Goal: Transaction & Acquisition: Register for event/course

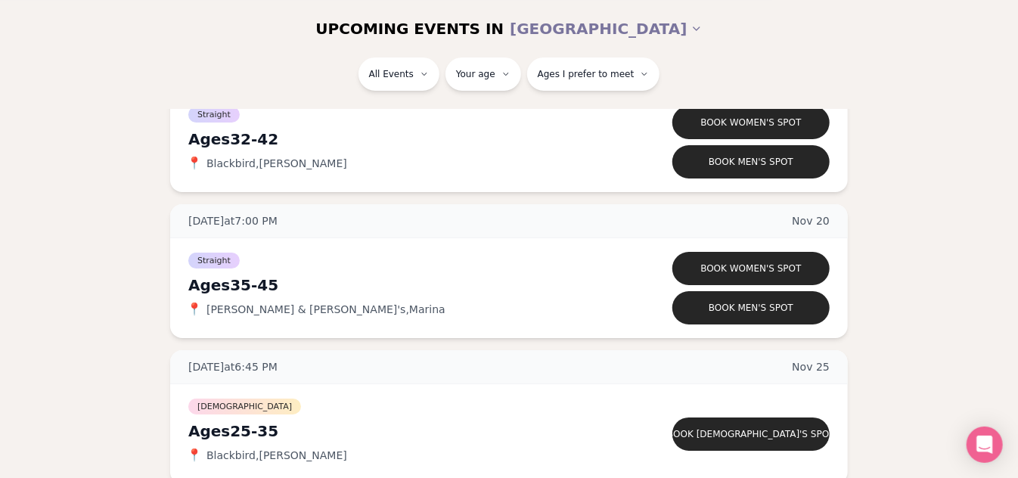
scroll to position [2495, 0]
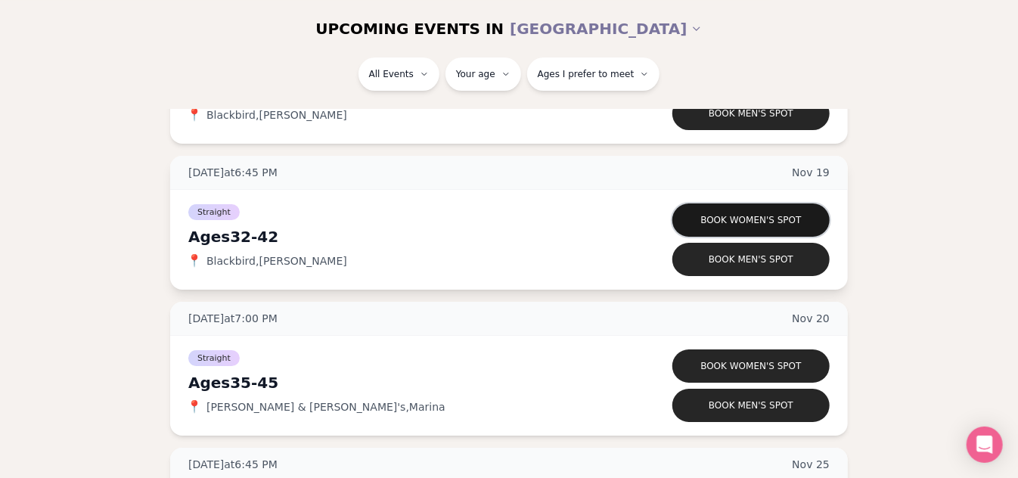
click at [784, 219] on button "Book women's spot" at bounding box center [750, 219] width 157 height 33
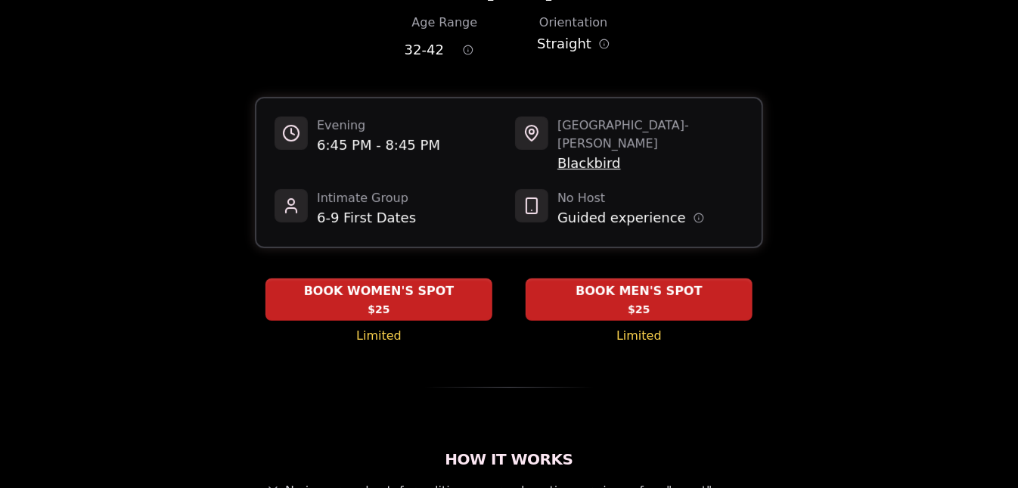
scroll to position [138, 0]
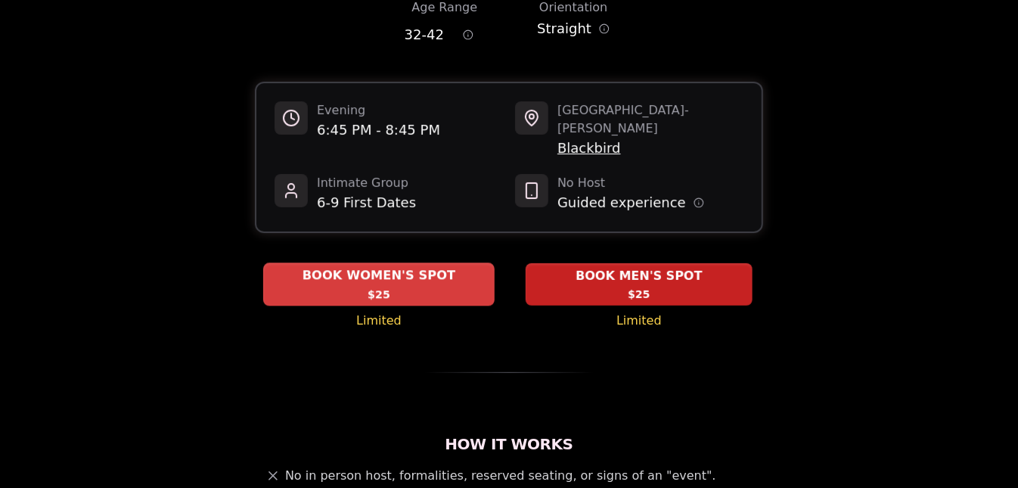
click at [332, 266] on div "BOOK WOMEN'S SPOT $25" at bounding box center [378, 284] width 231 height 42
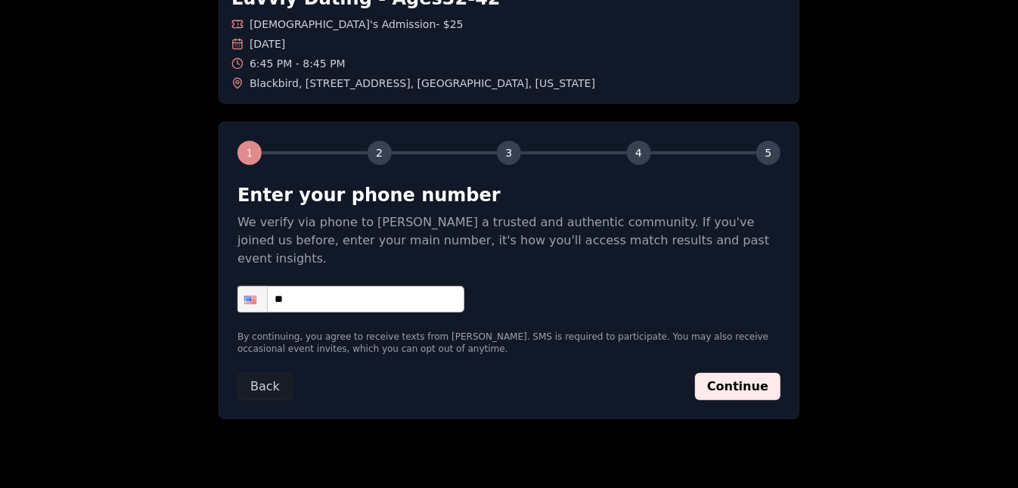
scroll to position [105, 0]
click at [326, 287] on input "**" at bounding box center [350, 300] width 227 height 26
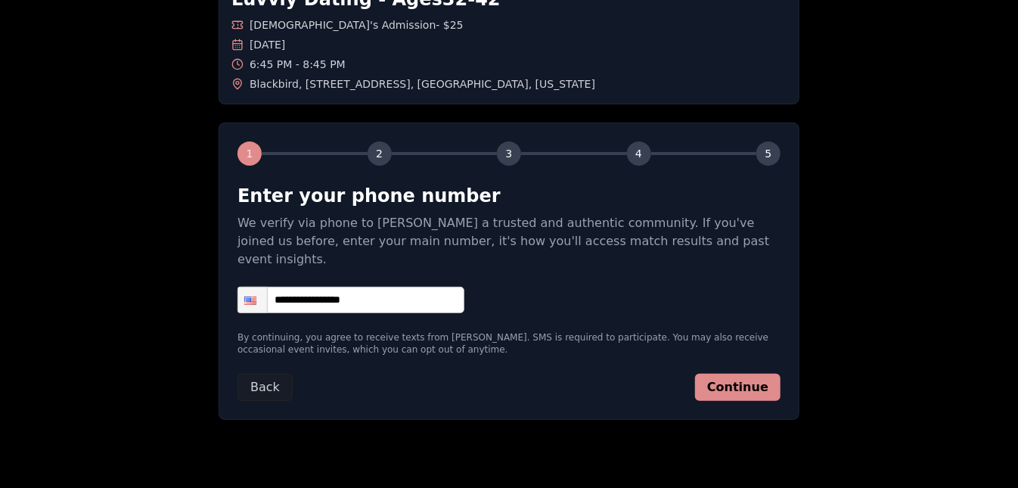
type input "**********"
click at [753, 376] on button "Continue" at bounding box center [737, 386] width 85 height 27
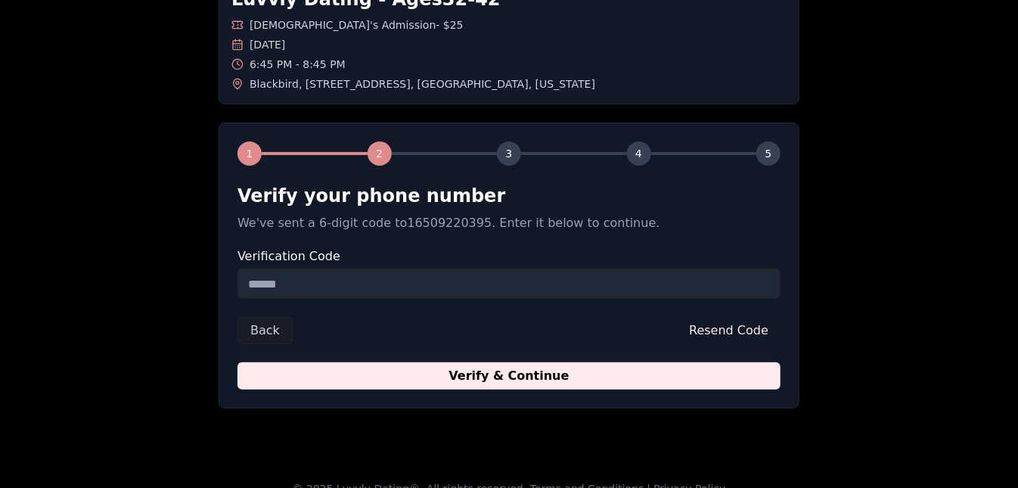
click at [522, 289] on input "Verification Code" at bounding box center [508, 283] width 543 height 30
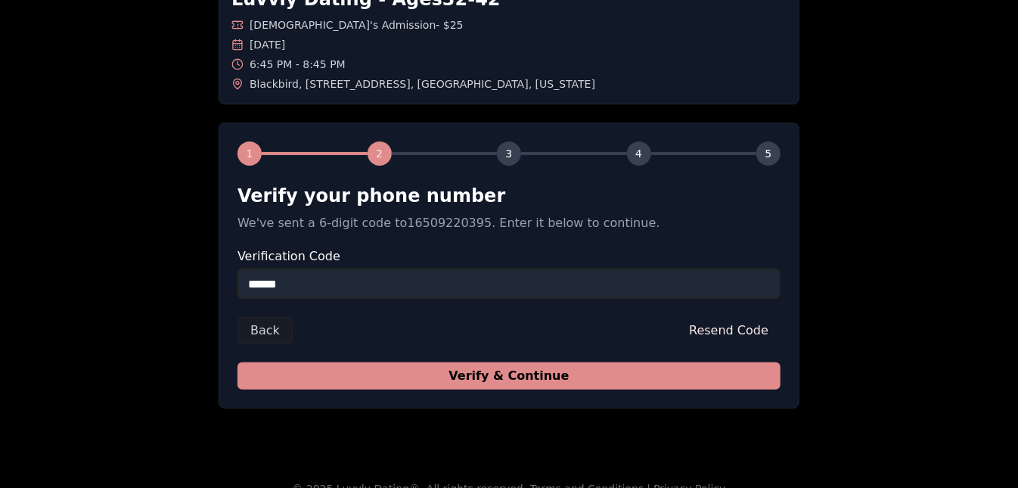
type input "******"
click at [550, 374] on button "Verify & Continue" at bounding box center [508, 375] width 543 height 27
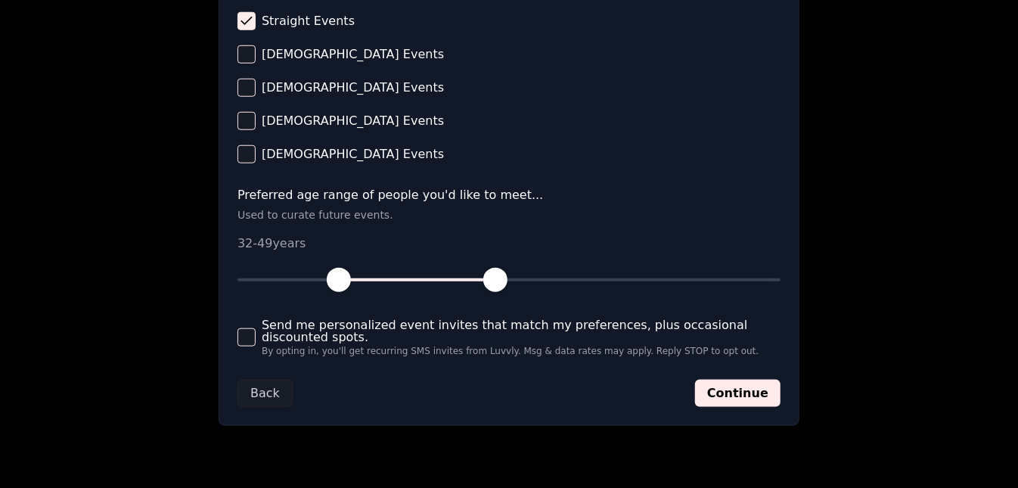
scroll to position [717, 0]
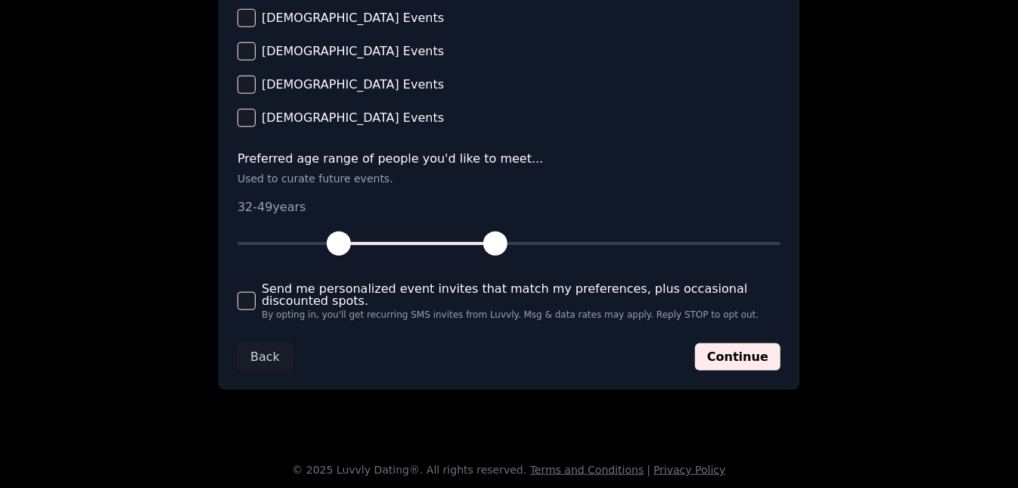
click at [245, 302] on button "Send me personalized event invites that match my preferences, plus occasional d…" at bounding box center [246, 301] width 18 height 18
click at [718, 352] on button "Continue" at bounding box center [737, 355] width 85 height 27
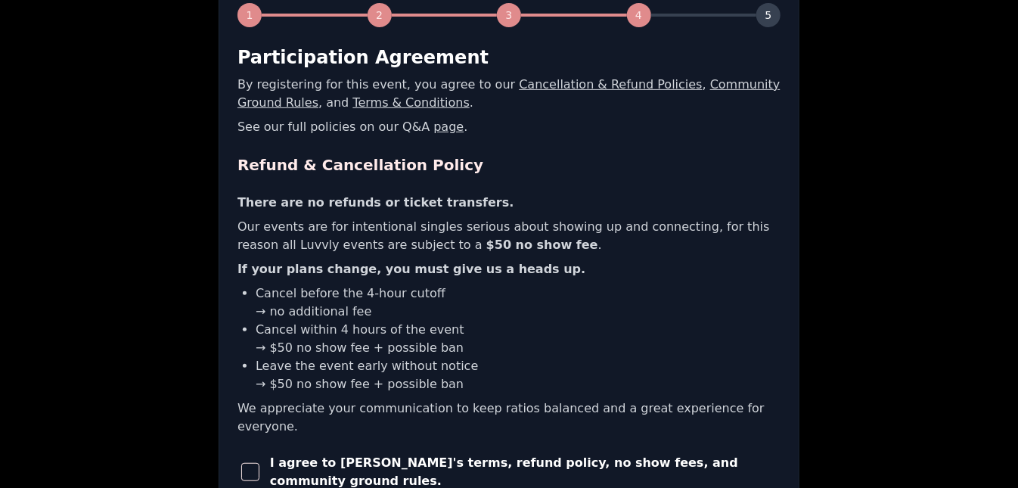
scroll to position [319, 0]
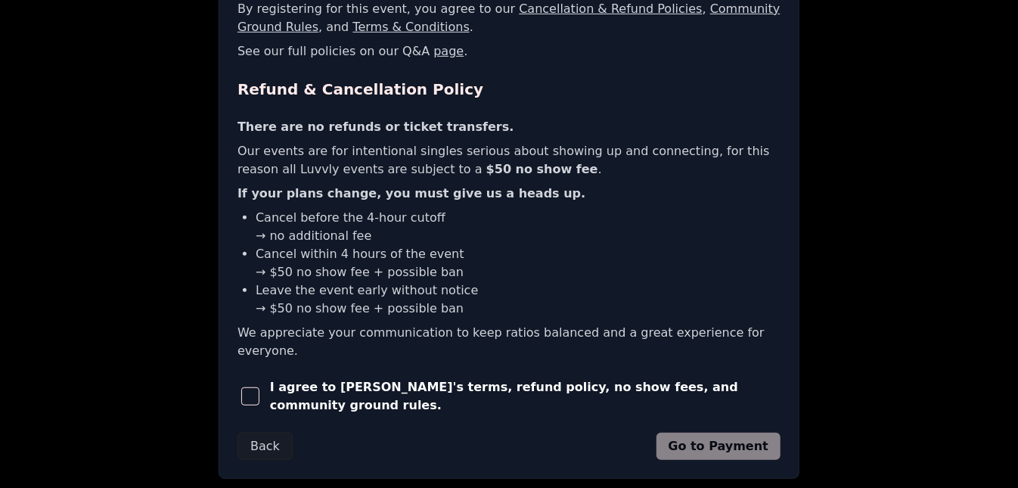
click at [253, 387] on span "button" at bounding box center [250, 396] width 18 height 18
click at [726, 432] on button "Go to Payment" at bounding box center [718, 445] width 125 height 27
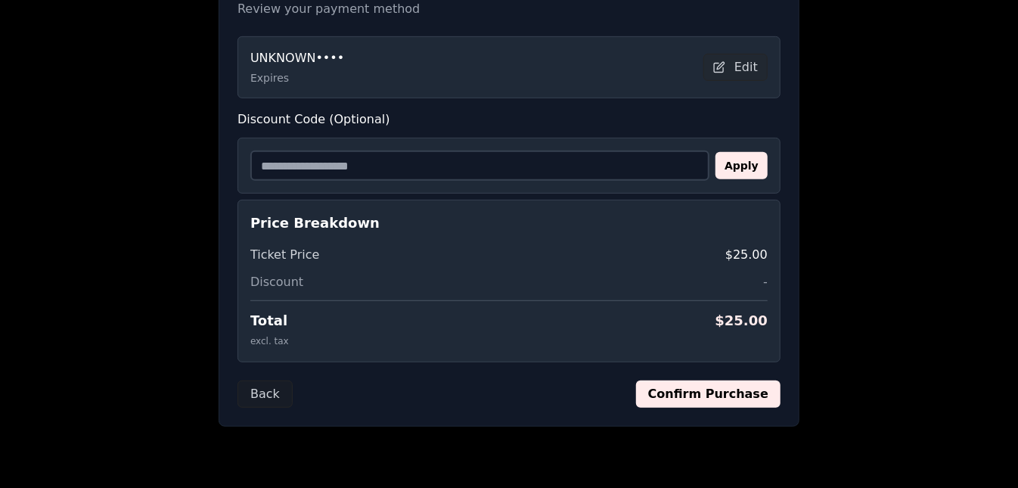
scroll to position [356, 0]
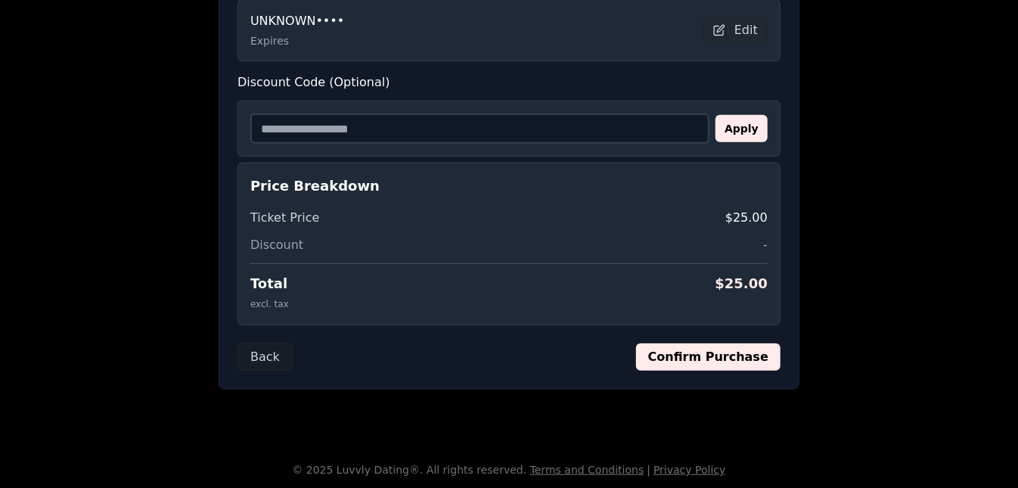
click at [711, 359] on button "Confirm Purchase" at bounding box center [708, 356] width 144 height 27
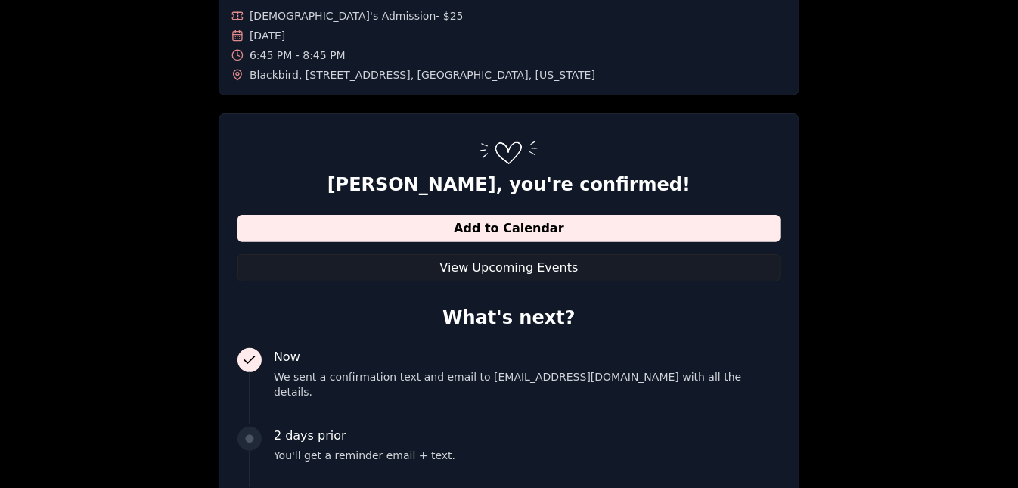
scroll to position [0, 0]
